Goal: Information Seeking & Learning: Learn about a topic

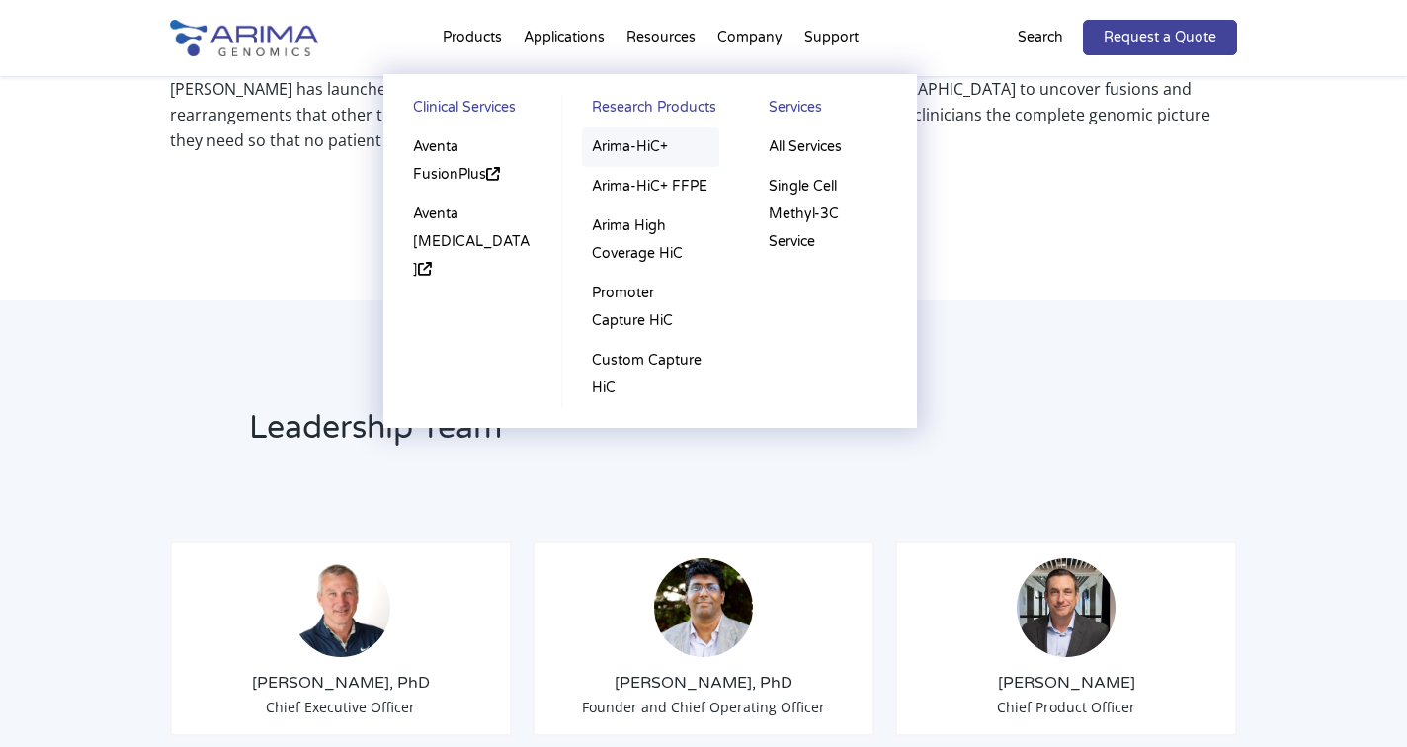
click at [621, 152] on link "Arima-HiC+" at bounding box center [650, 147] width 137 height 40
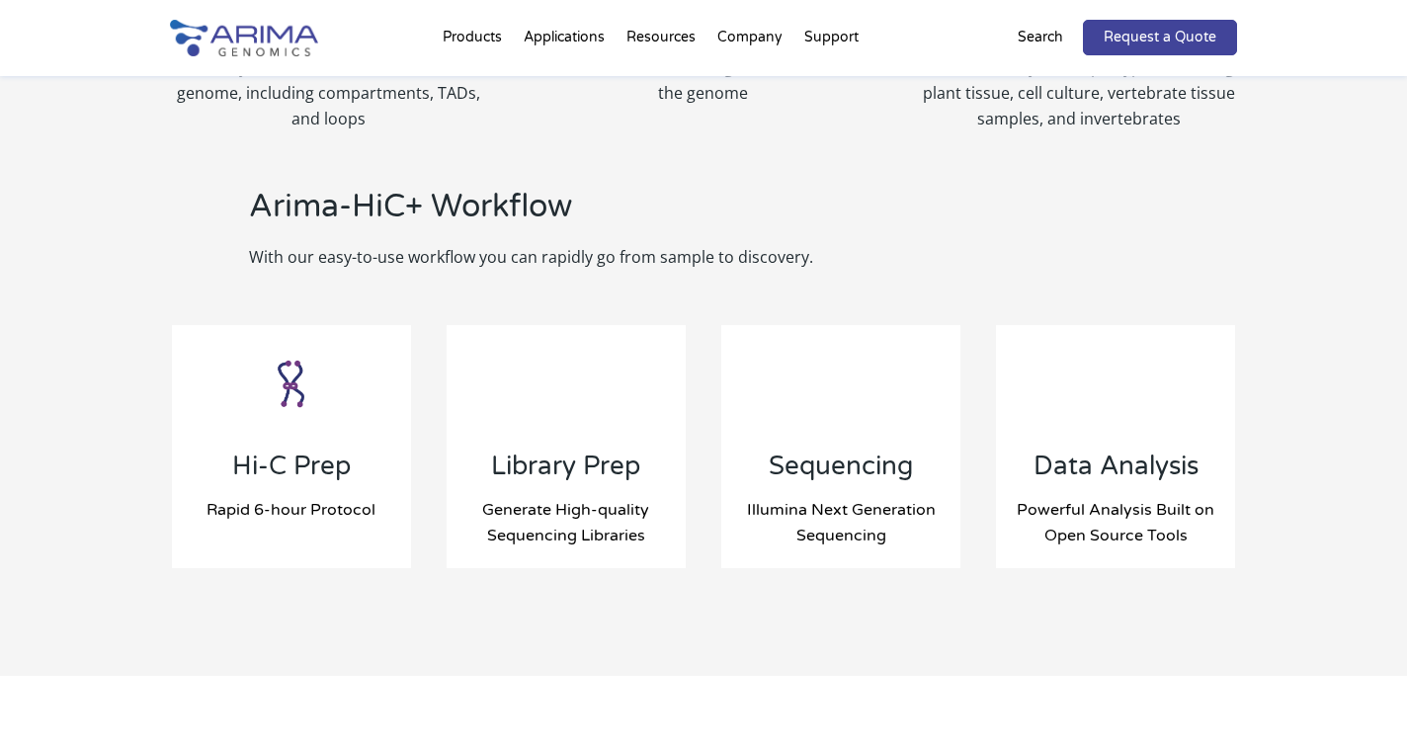
scroll to position [1987, 0]
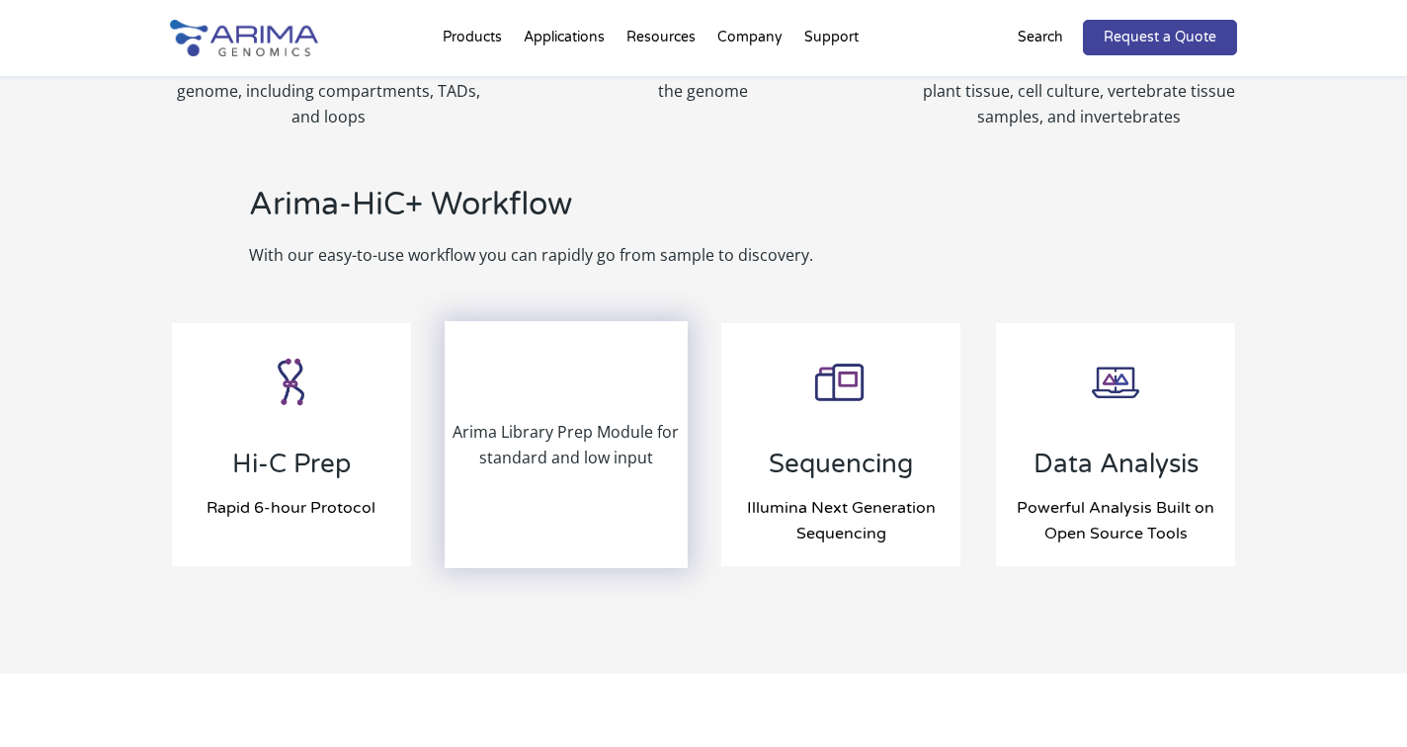
click at [537, 379] on div "Arima Library Prep Module for standard and low input" at bounding box center [565, 444] width 239 height 243
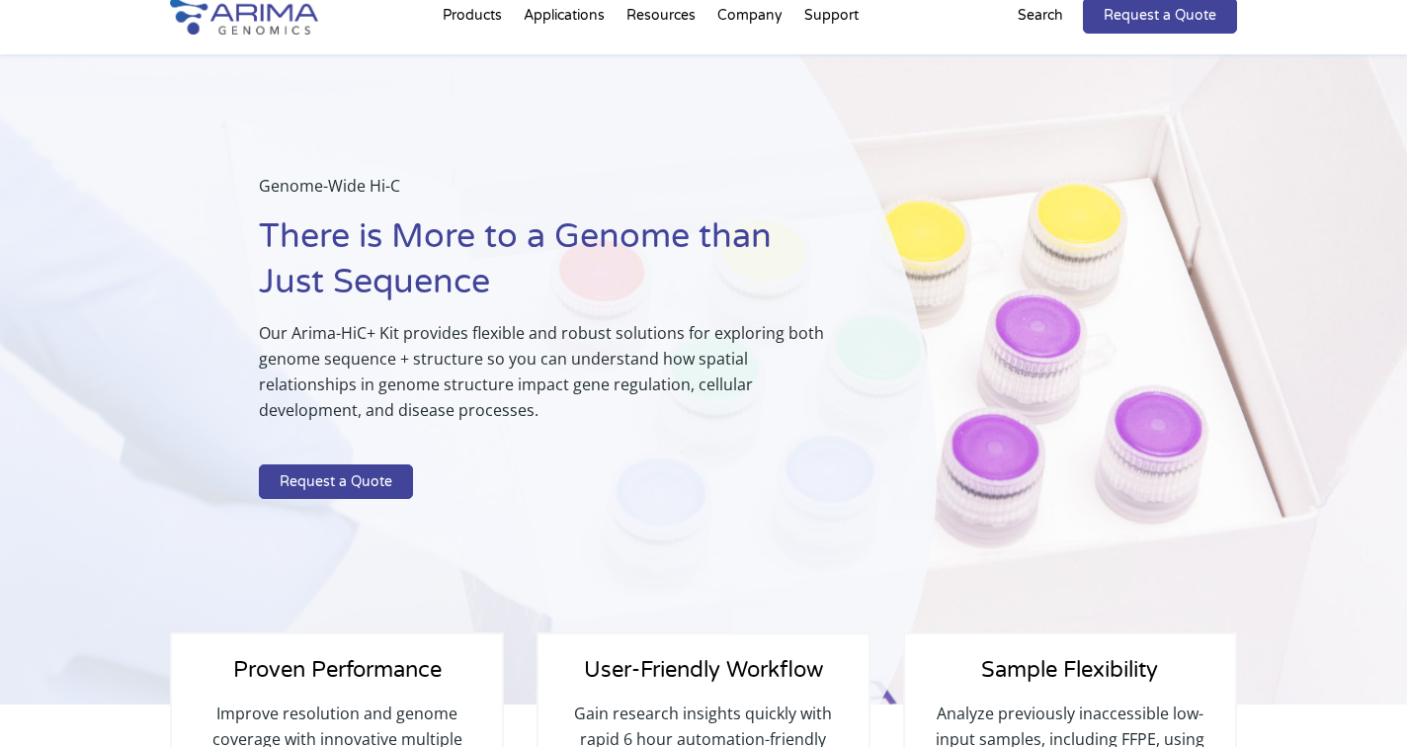
scroll to position [43, 0]
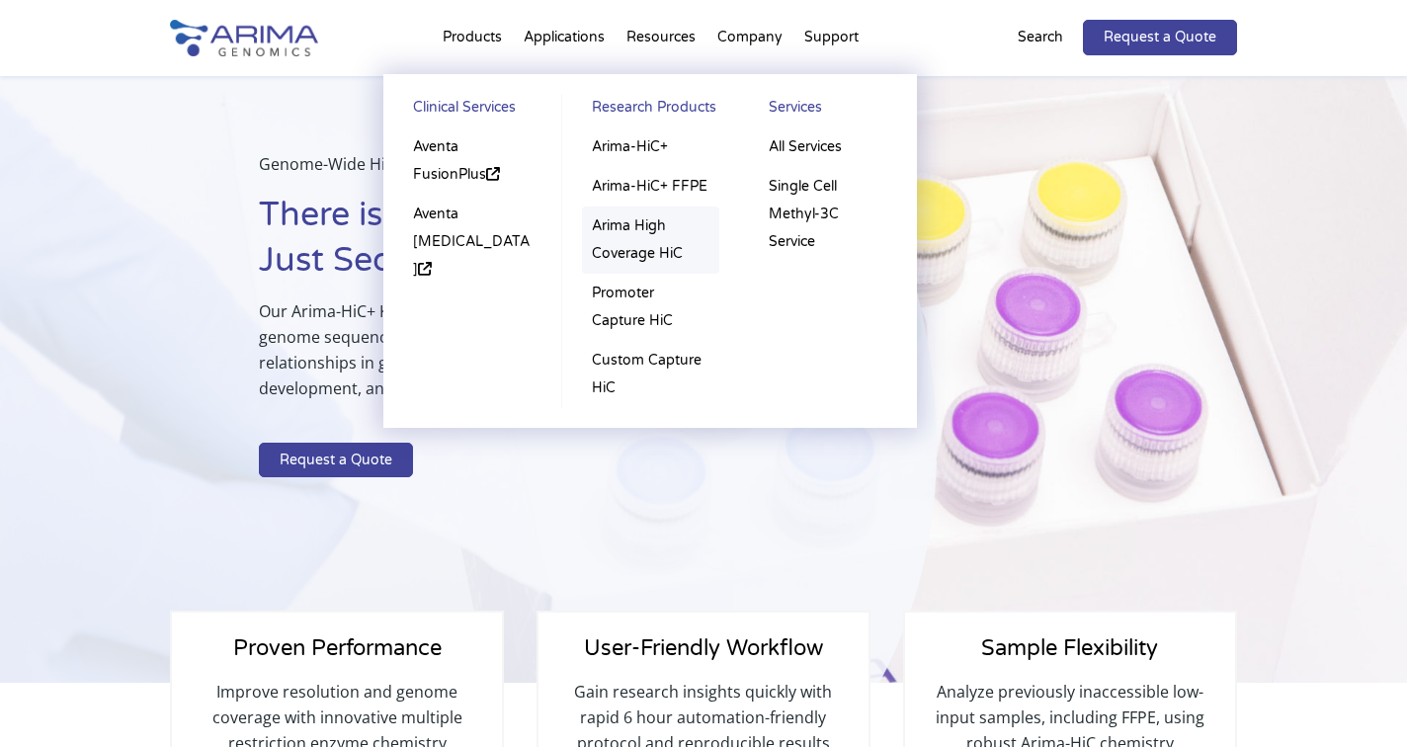
click at [625, 223] on link "Arima High Coverage HiC" at bounding box center [650, 239] width 137 height 67
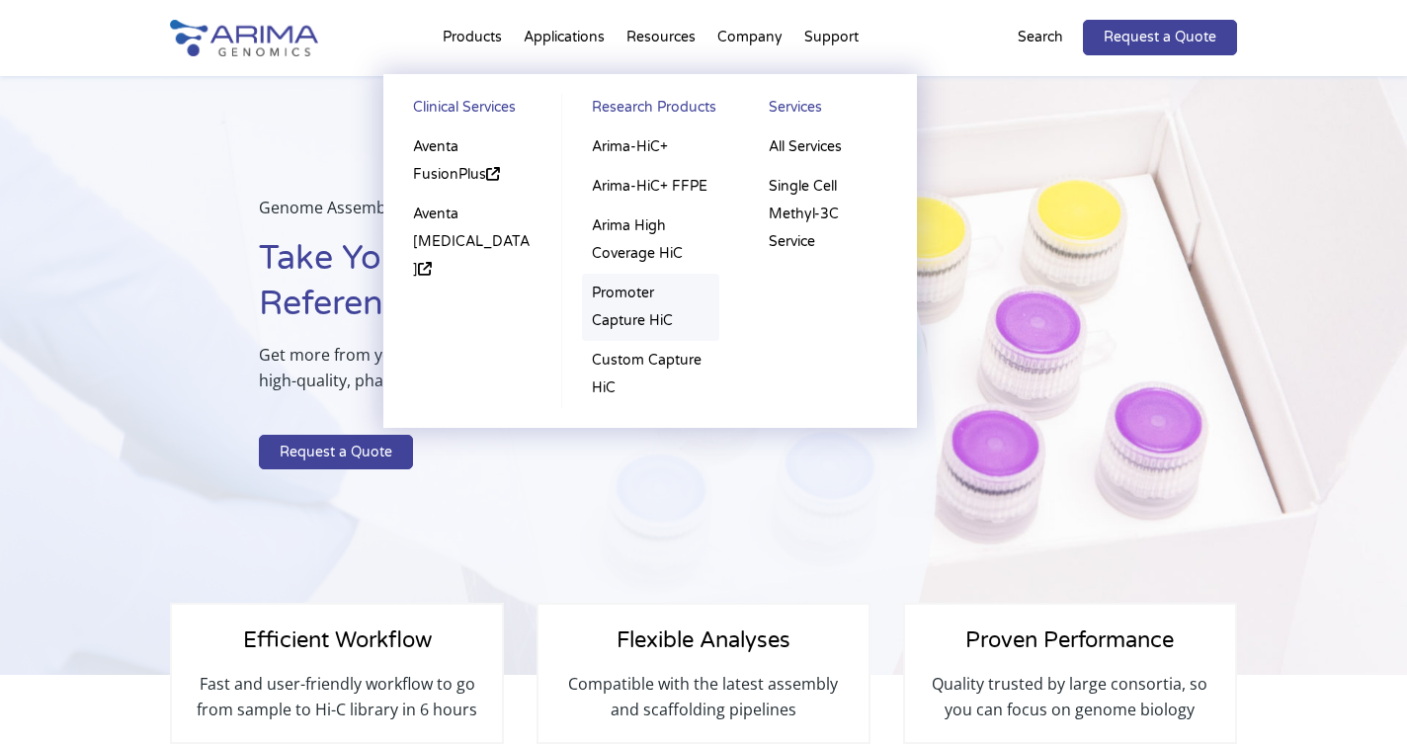
click at [630, 320] on link "Promoter Capture HiC" at bounding box center [650, 307] width 137 height 67
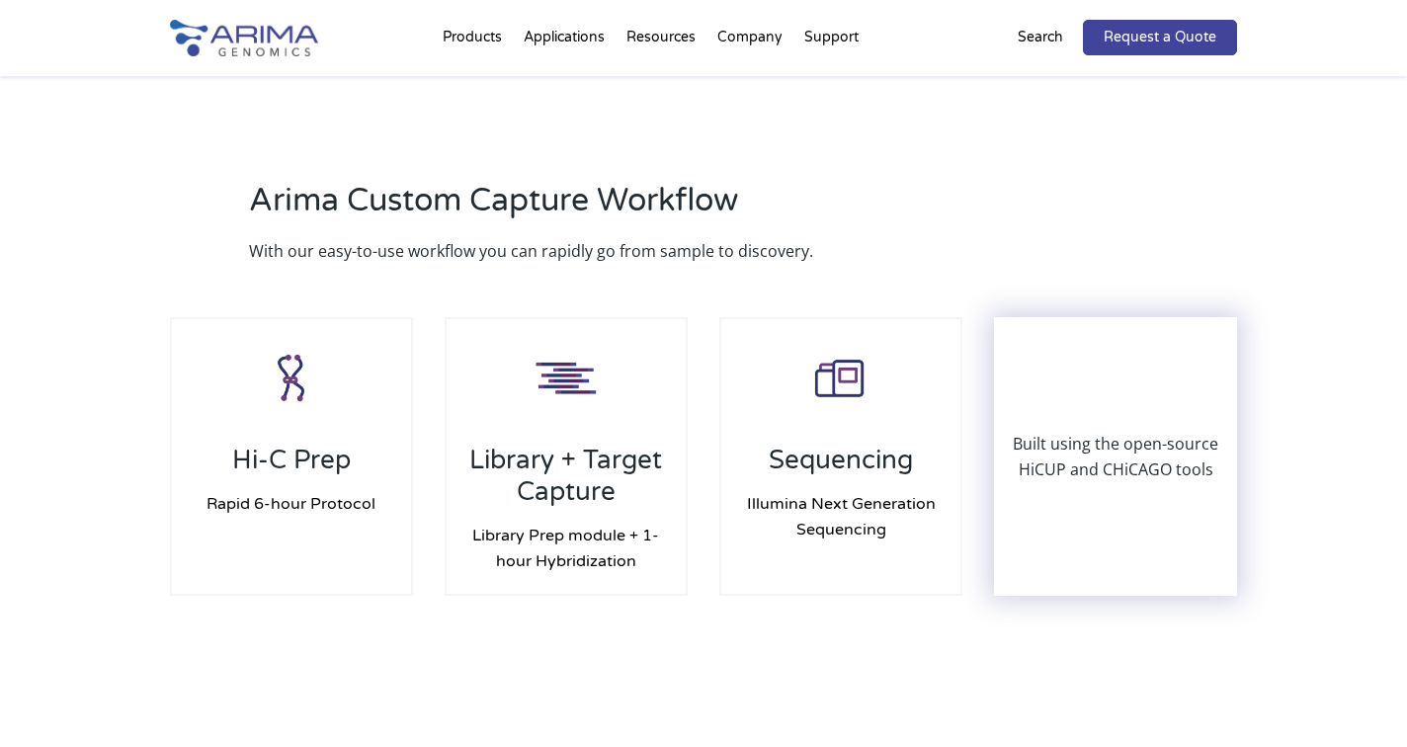
scroll to position [1701, 0]
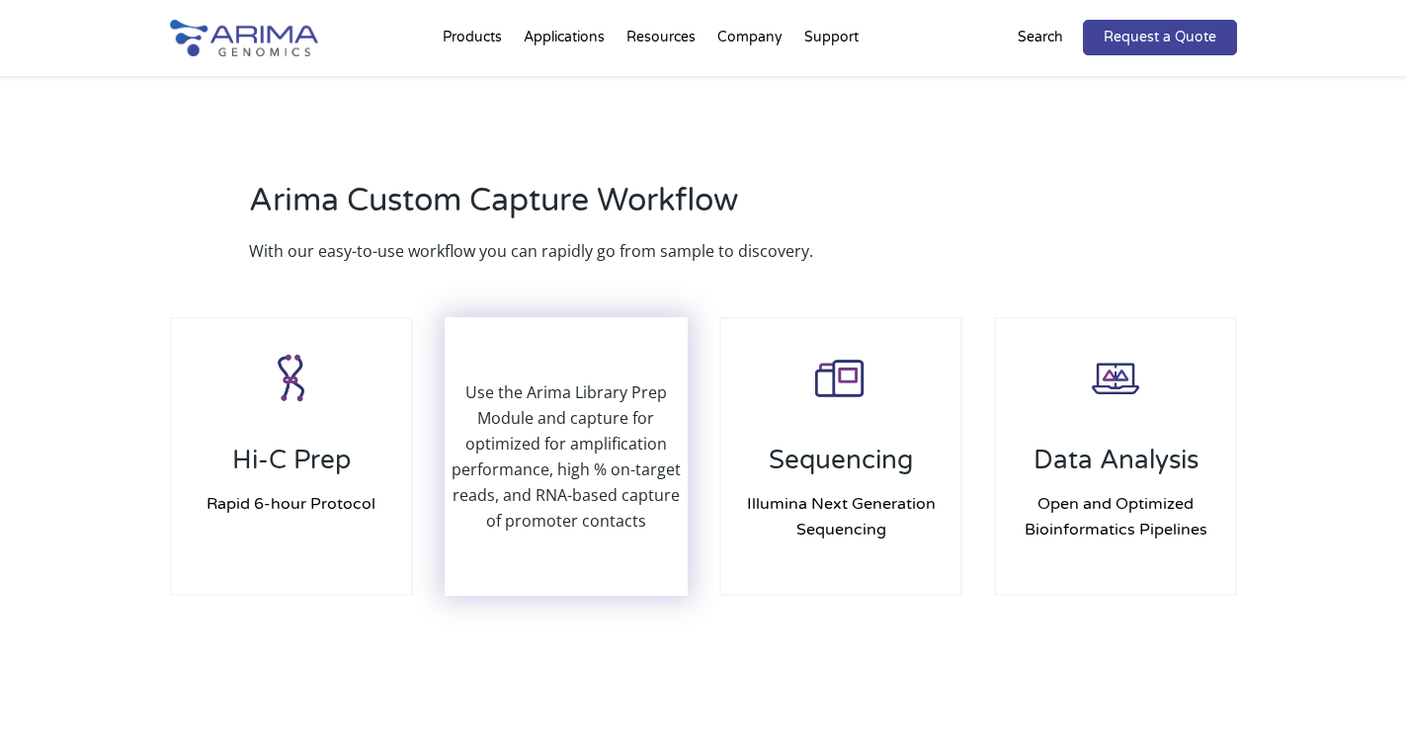
click at [559, 417] on p "Use the Arima Library Prep Module and capture for optimized for amplification p…" at bounding box center [565, 456] width 239 height 154
click at [565, 448] on p "Use the Arima Library Prep Module and capture for optimized for amplification p…" at bounding box center [565, 456] width 239 height 154
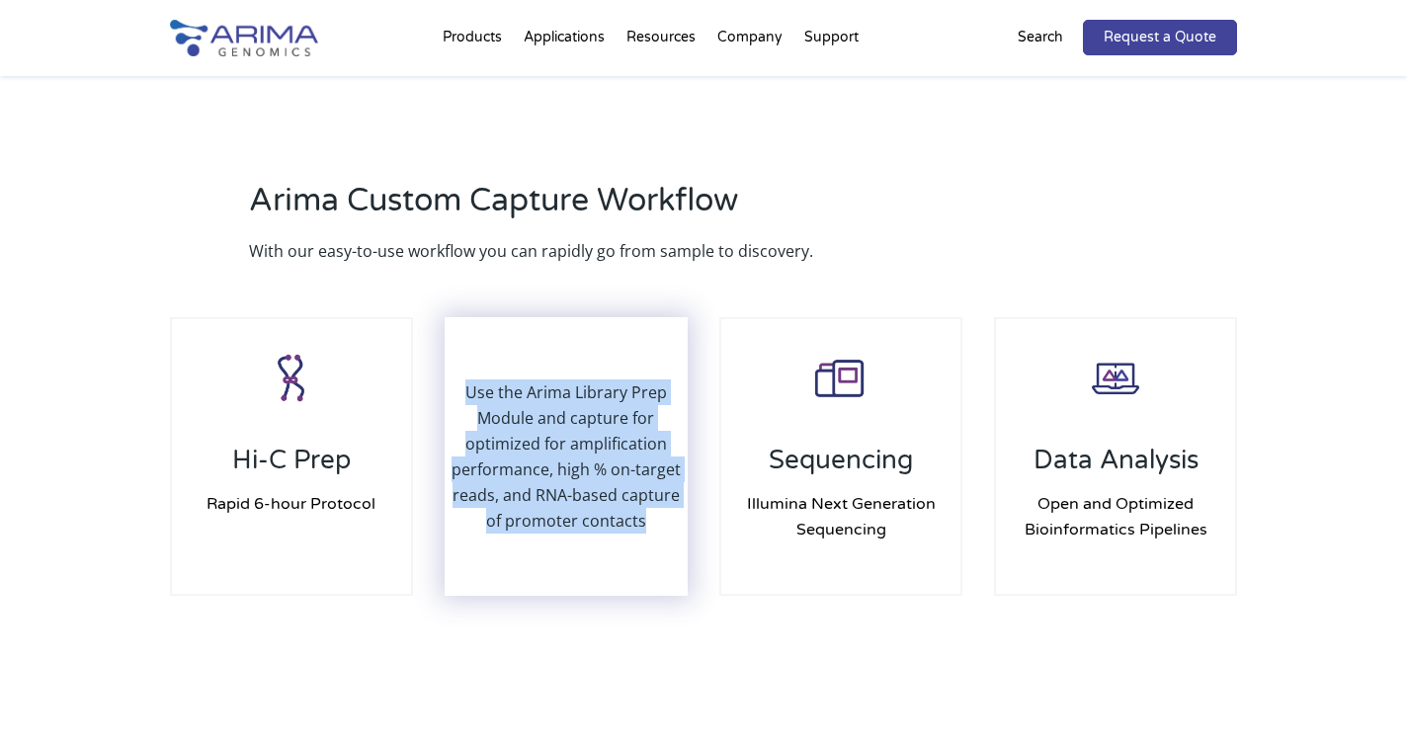
click at [565, 448] on p "Use the Arima Library Prep Module and capture for optimized for amplification p…" at bounding box center [565, 456] width 239 height 154
click at [591, 566] on div "Use the Arima Library Prep Module and capture for optimized for amplification p…" at bounding box center [565, 456] width 239 height 275
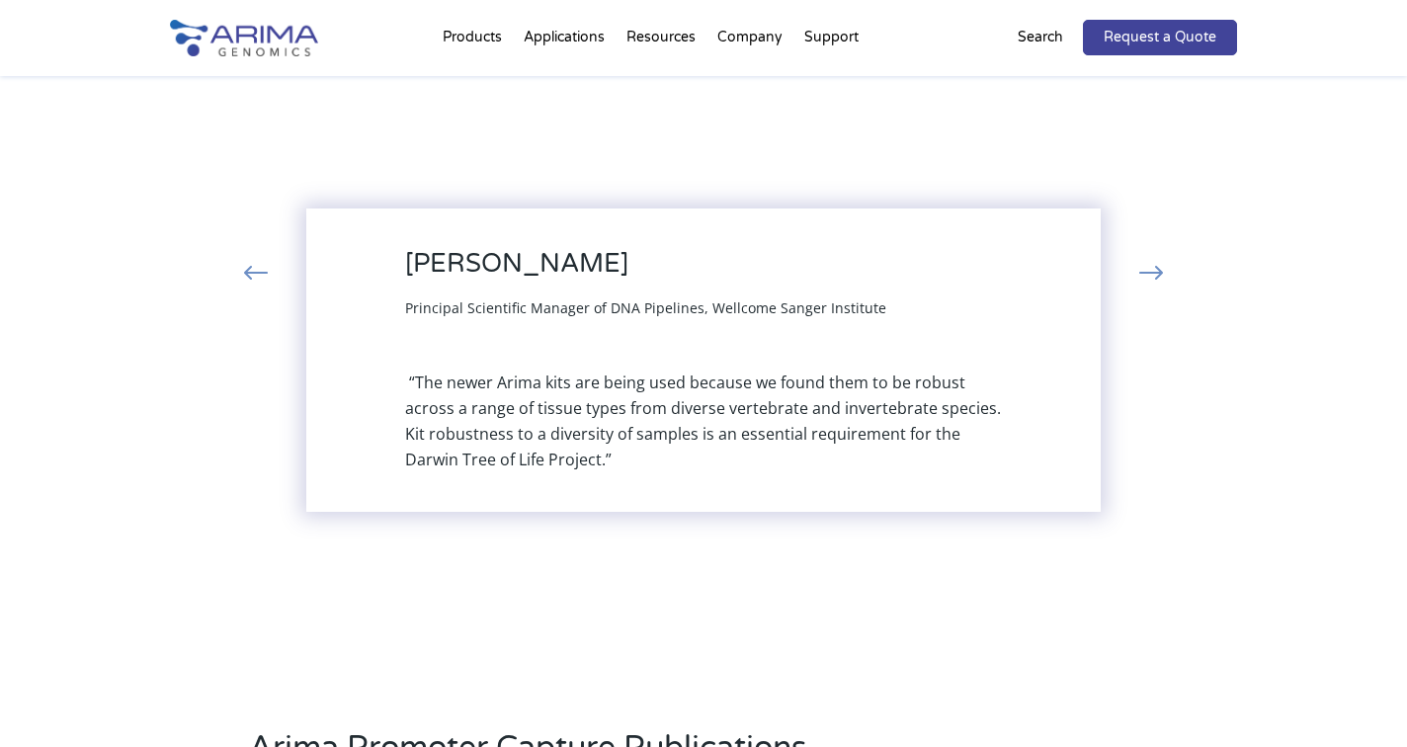
scroll to position [2302, 0]
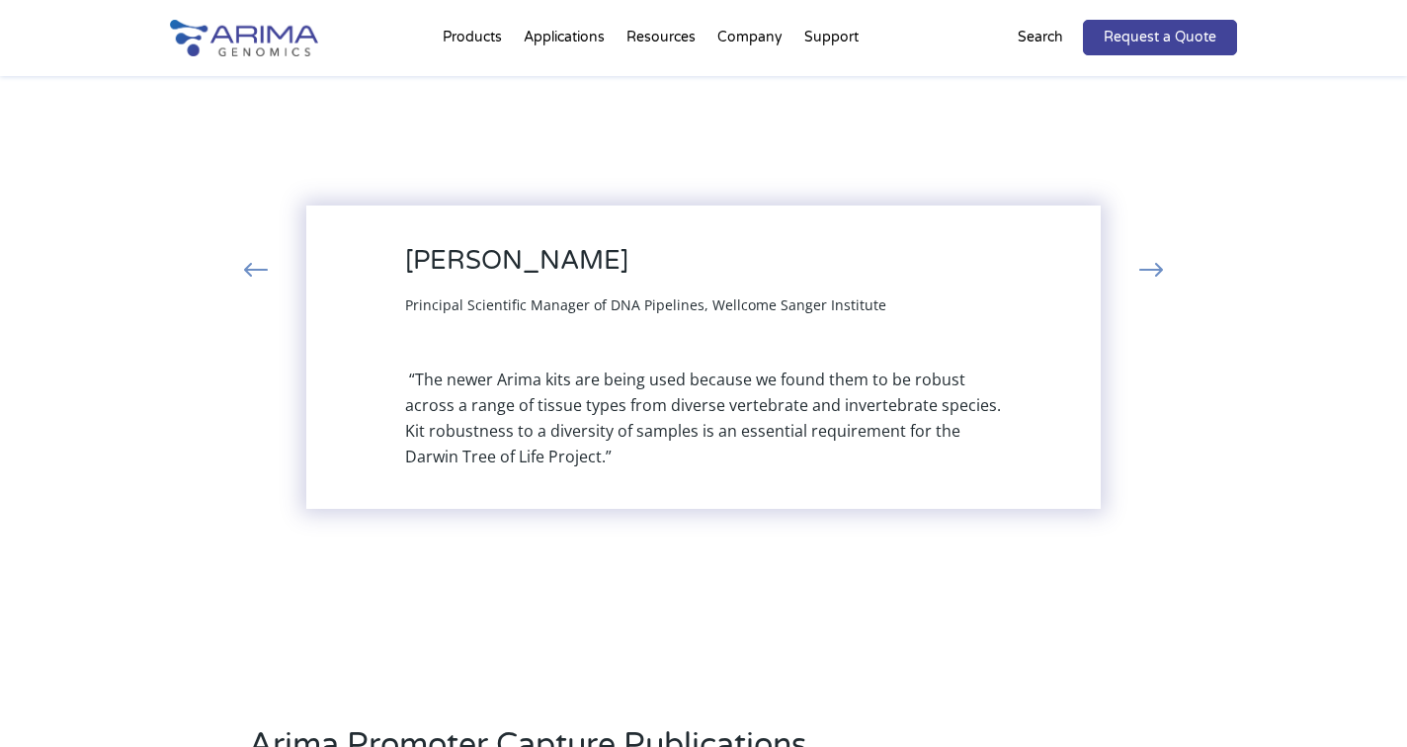
click at [1149, 255] on button "›" at bounding box center [1150, 272] width 43 height 36
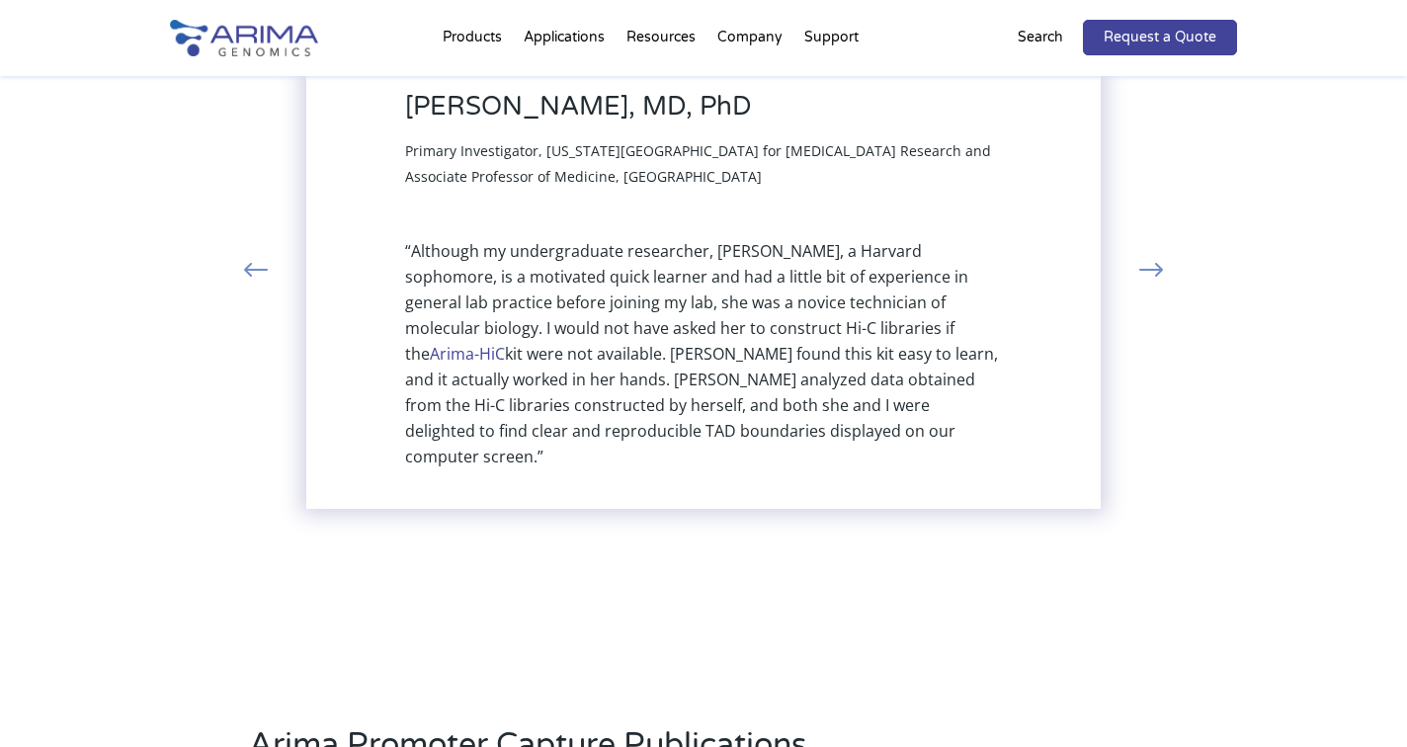
click at [1149, 255] on button "›" at bounding box center [1150, 272] width 43 height 36
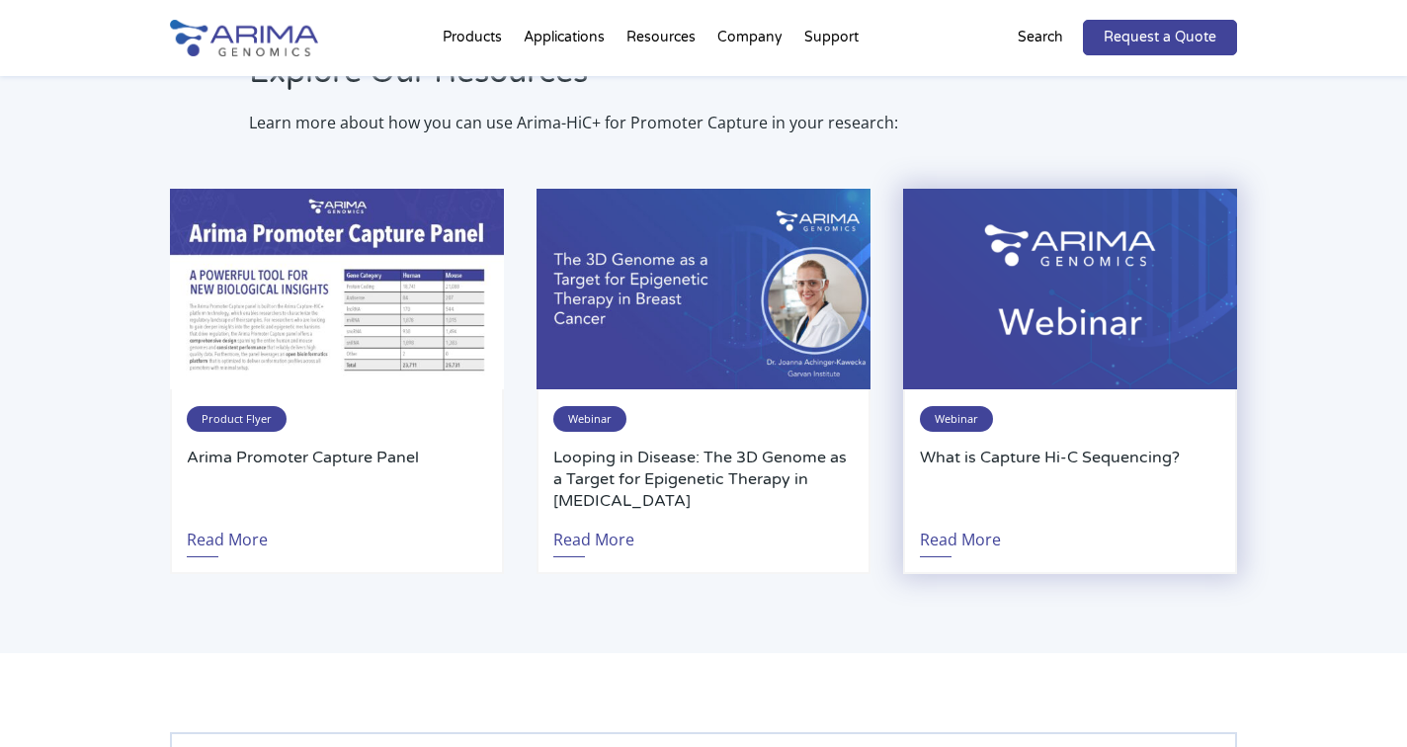
scroll to position [4031, 0]
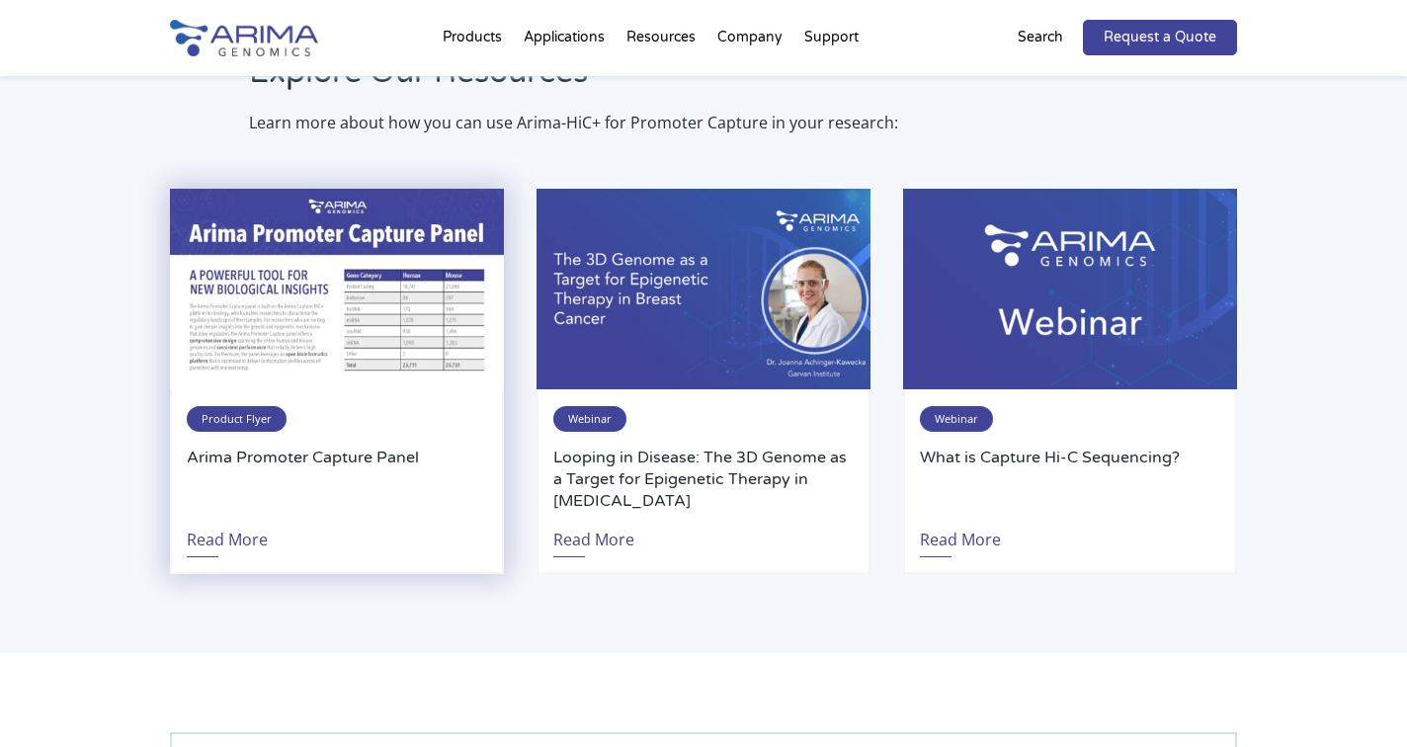
click at [268, 406] on span "Product Flyer" at bounding box center [237, 419] width 100 height 26
click at [239, 515] on link "Read More" at bounding box center [227, 534] width 81 height 45
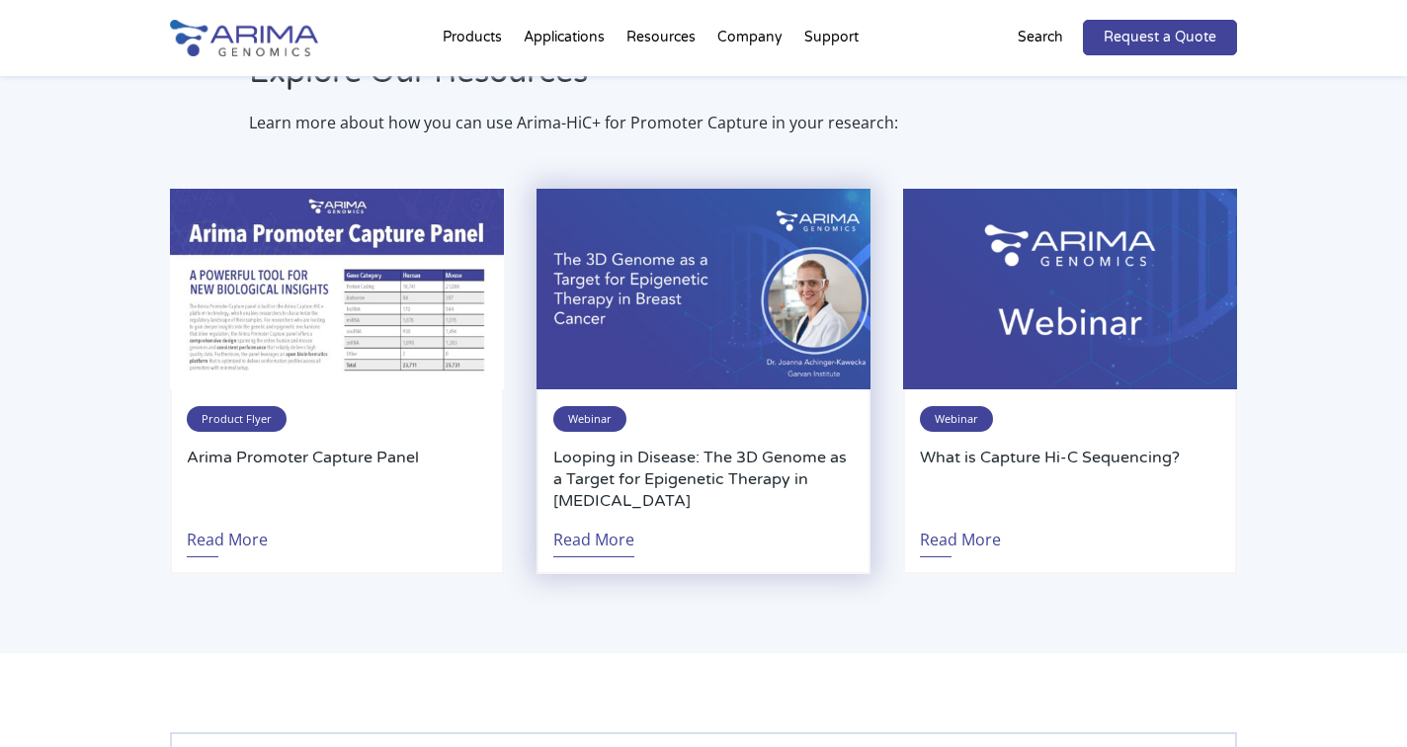
click at [579, 523] on link "Read More" at bounding box center [593, 534] width 81 height 45
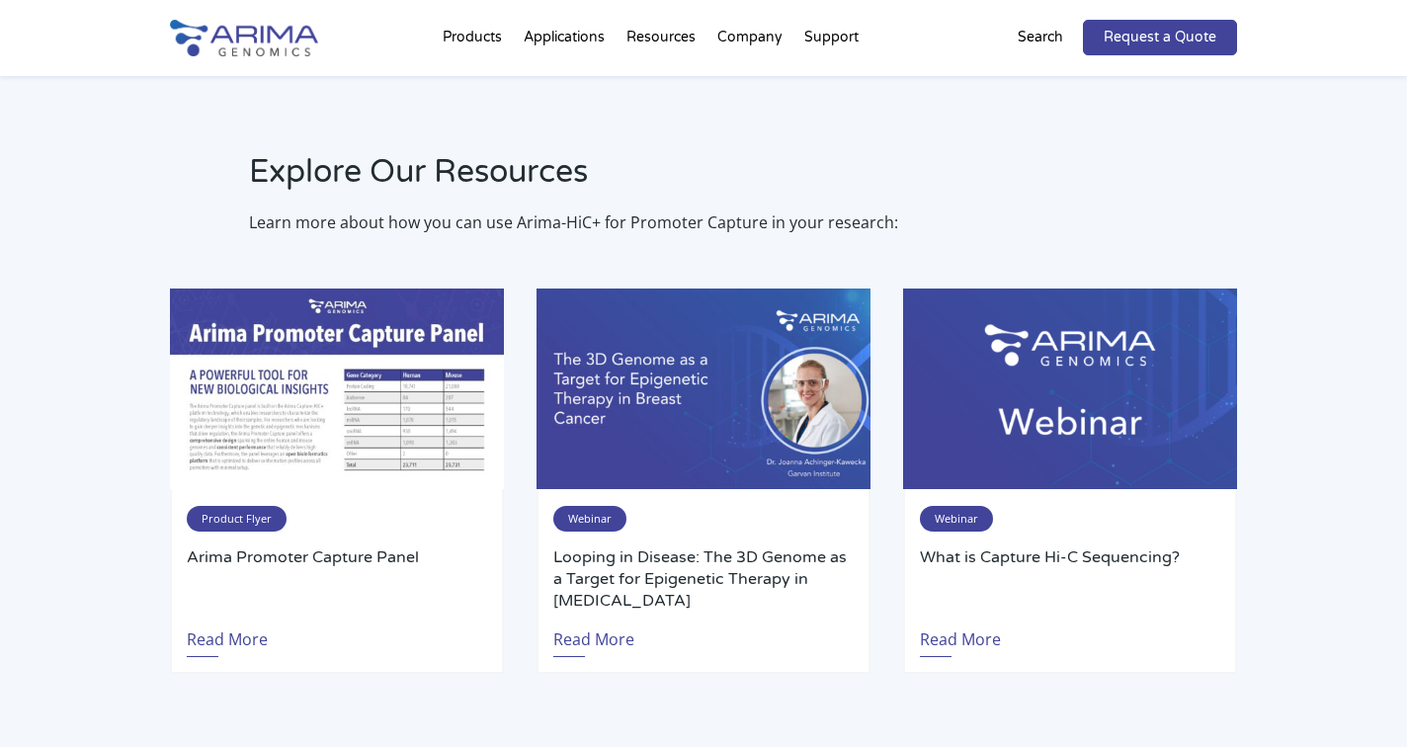
scroll to position [3935, 0]
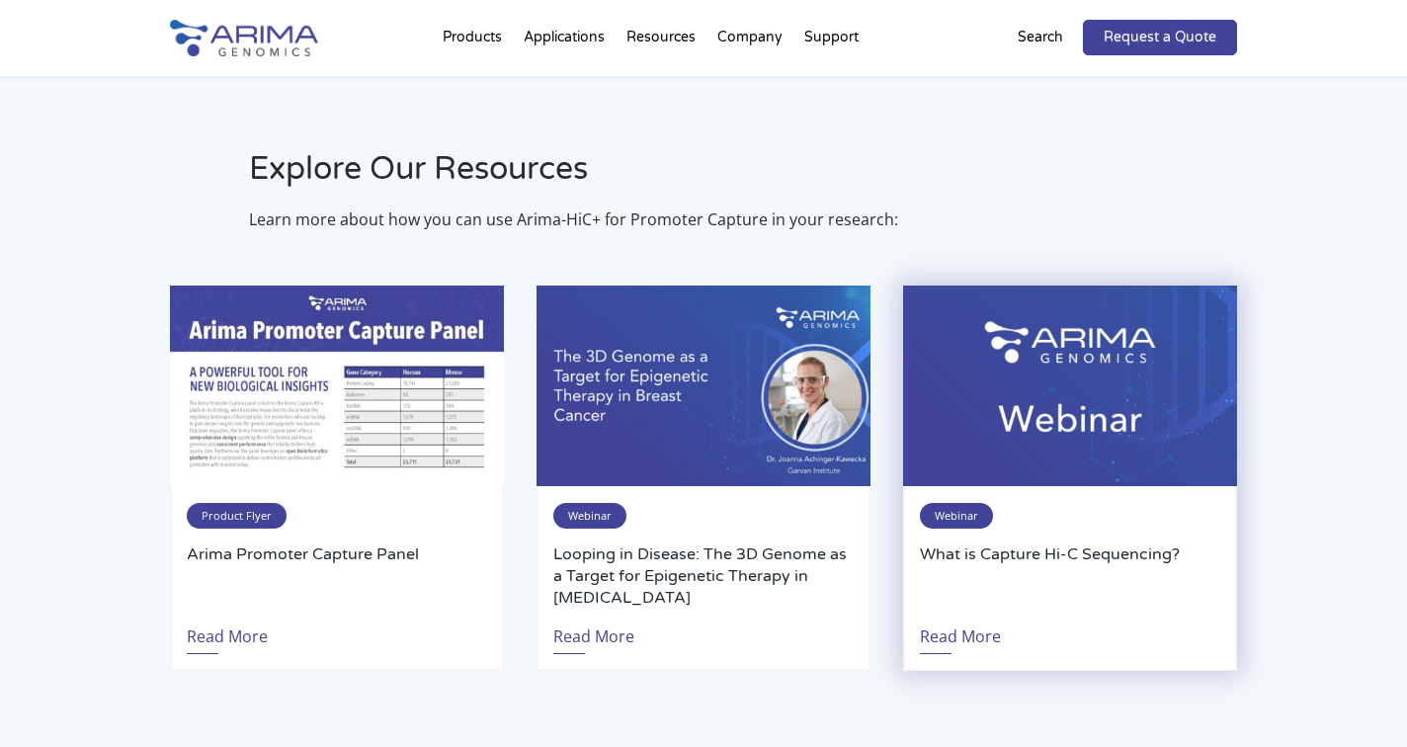
click at [953, 510] on div "Webinar What is Capture Hi-C Sequencing? Read More" at bounding box center [1070, 578] width 334 height 185
click at [944, 625] on link "Read More" at bounding box center [960, 630] width 81 height 45
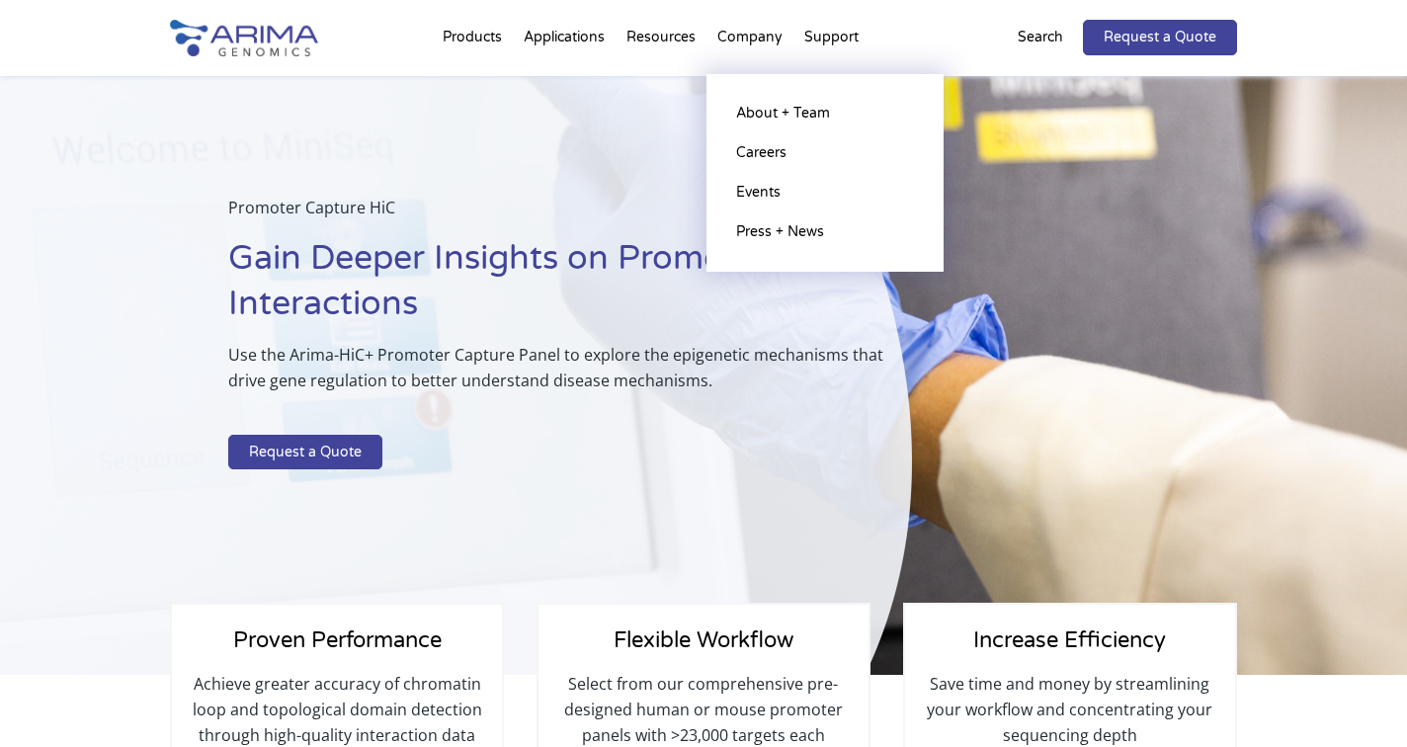
scroll to position [0, 0]
